Goal: Task Accomplishment & Management: Manage account settings

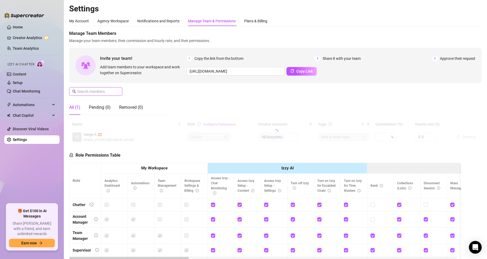
click at [95, 93] on input "text" at bounding box center [96, 92] width 38 height 6
click at [95, 91] on input "text" at bounding box center [96, 92] width 38 height 6
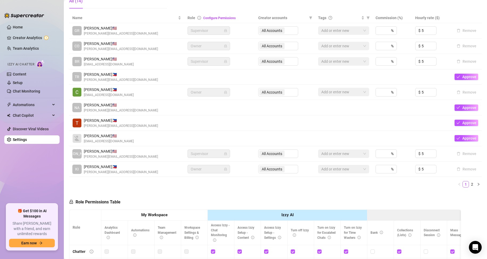
scroll to position [80, 0]
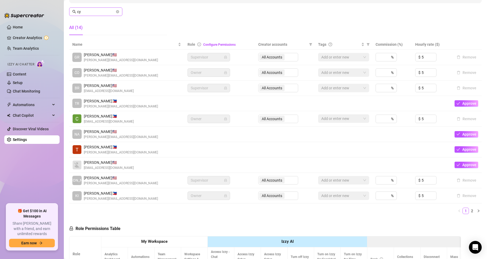
click at [95, 14] on span "cy" at bounding box center [95, 11] width 53 height 9
click at [95, 12] on input "cy" at bounding box center [96, 12] width 38 height 6
paste input "[EMAIL_ADDRESS][DOMAIN_NAME]"
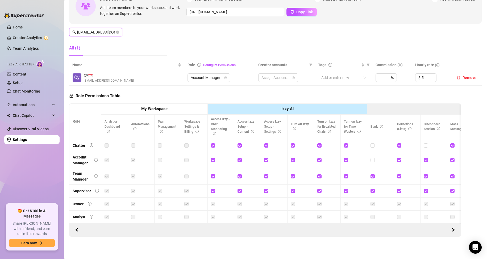
scroll to position [64, 0]
click at [267, 75] on span "3 Accounts" at bounding box center [271, 78] width 19 height 6
type input "[EMAIL_ADDRESS][DOMAIN_NAME]"
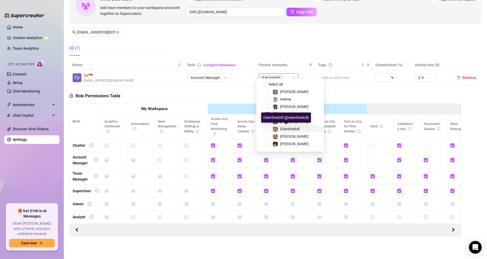
click at [291, 131] on div "Edenthedoll" at bounding box center [289, 129] width 19 height 6
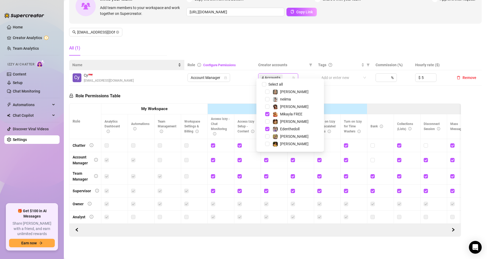
click at [191, 39] on div "Manage Team Members Manage your team members, their commission and hourly rate,…" at bounding box center [275, 15] width 412 height 89
